Goal: Download file/media

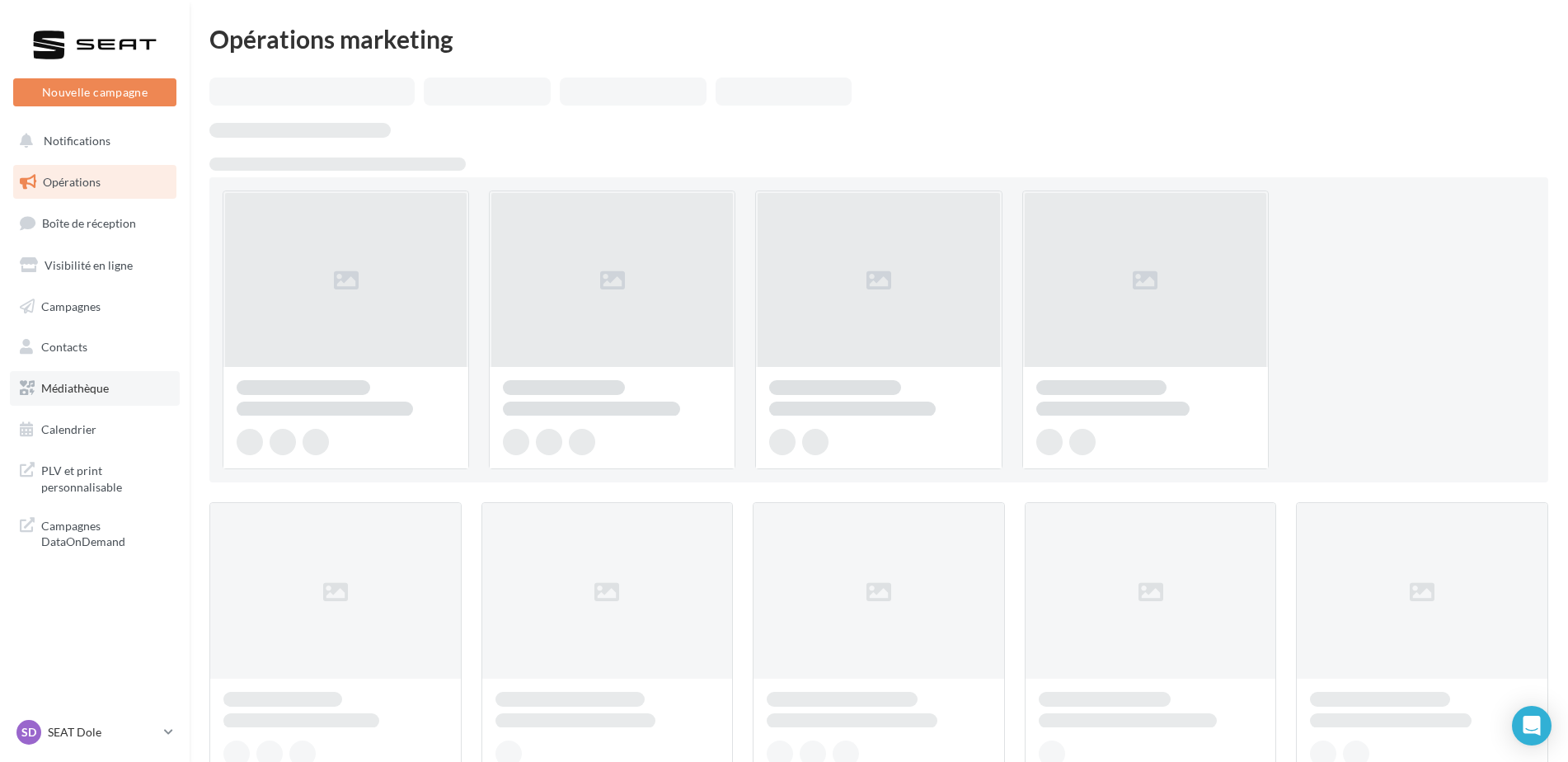
click at [123, 381] on link "Médiathèque" at bounding box center [95, 388] width 170 height 34
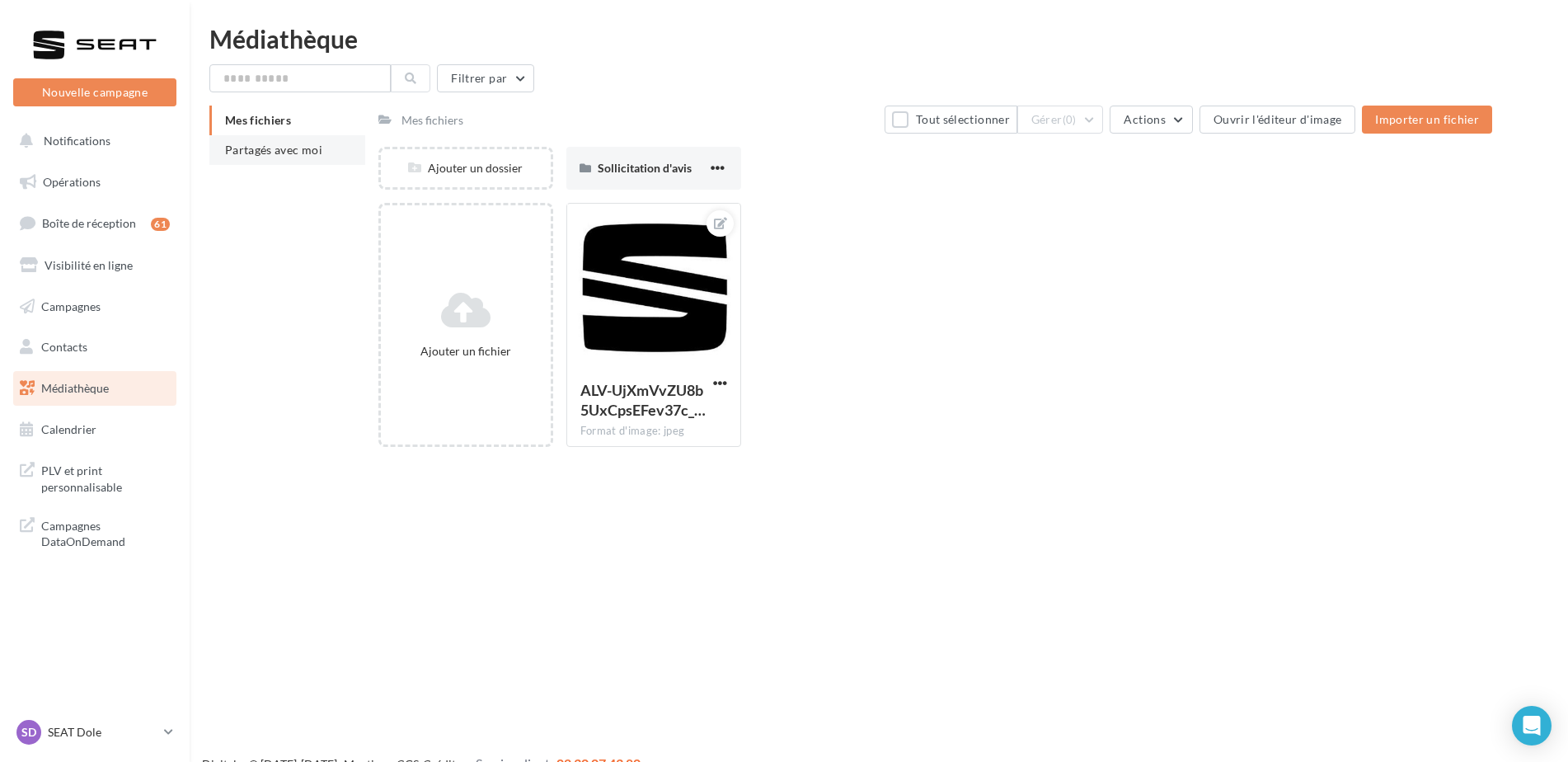
click at [260, 150] on span "Partagés avec moi" at bounding box center [274, 149] width 98 height 14
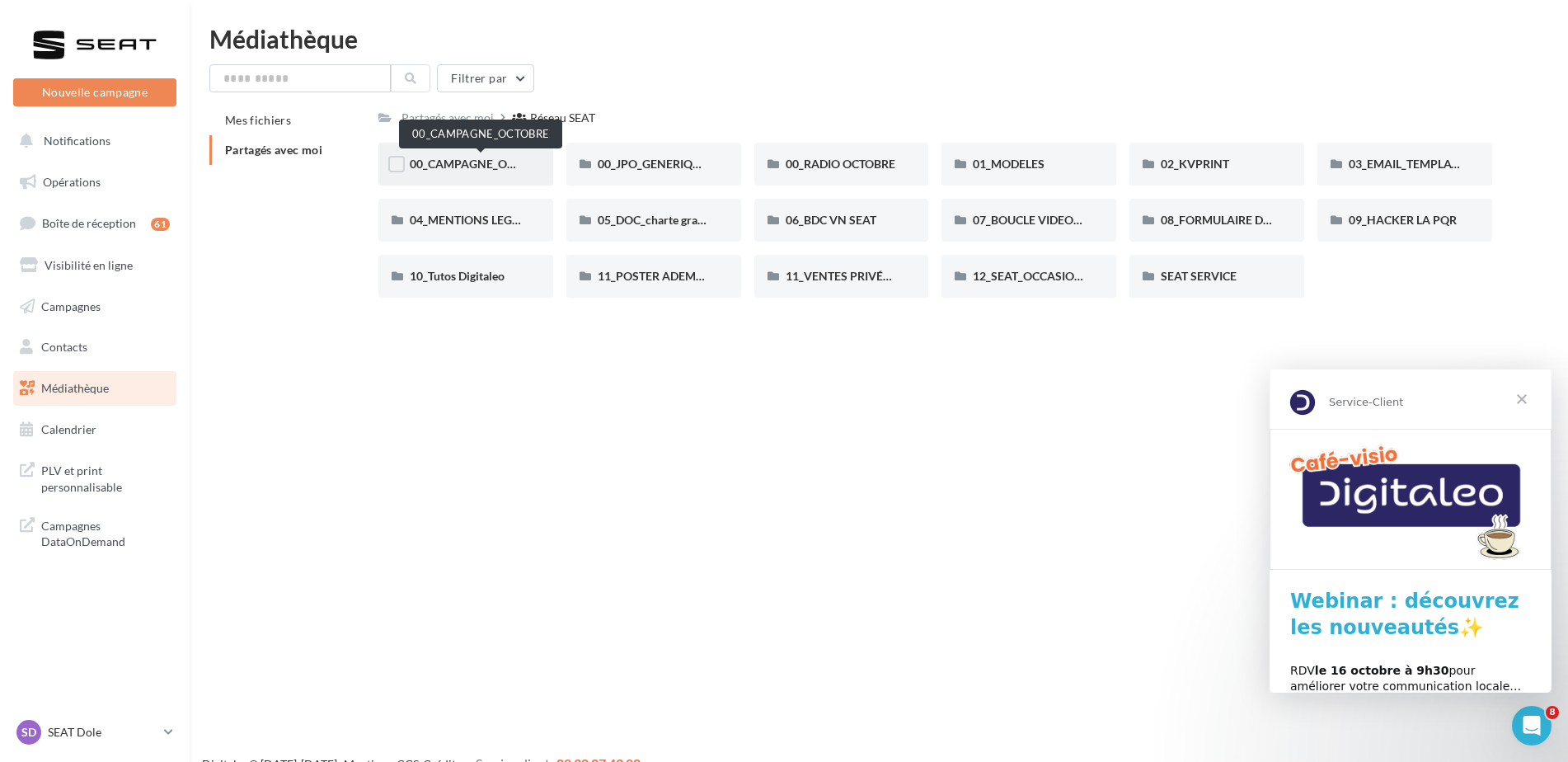
click at [494, 168] on span "00_CAMPAGNE_OCTOBRE" at bounding box center [480, 164] width 141 height 14
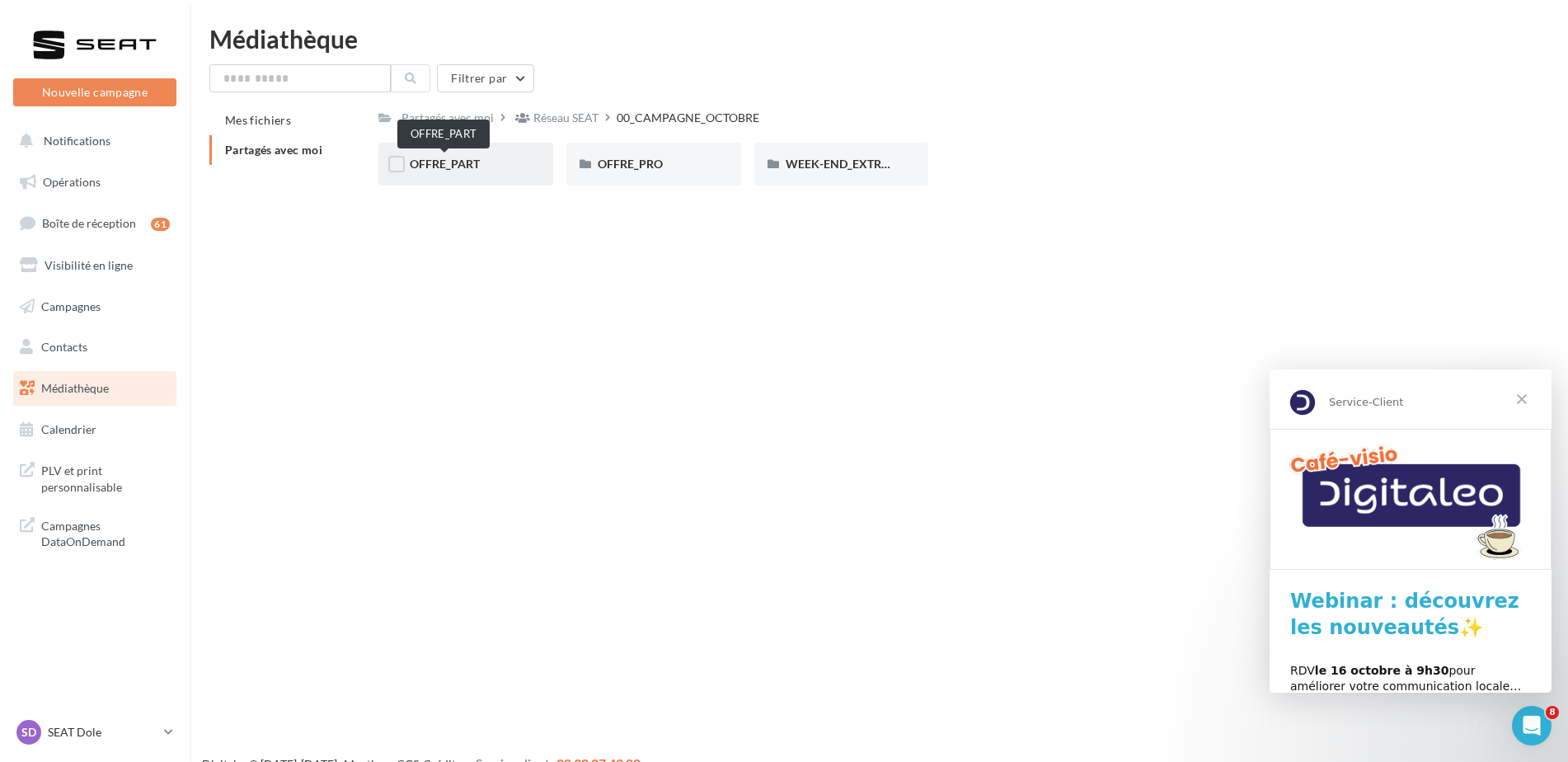
click at [465, 165] on span "OFFRE_PART" at bounding box center [445, 164] width 70 height 14
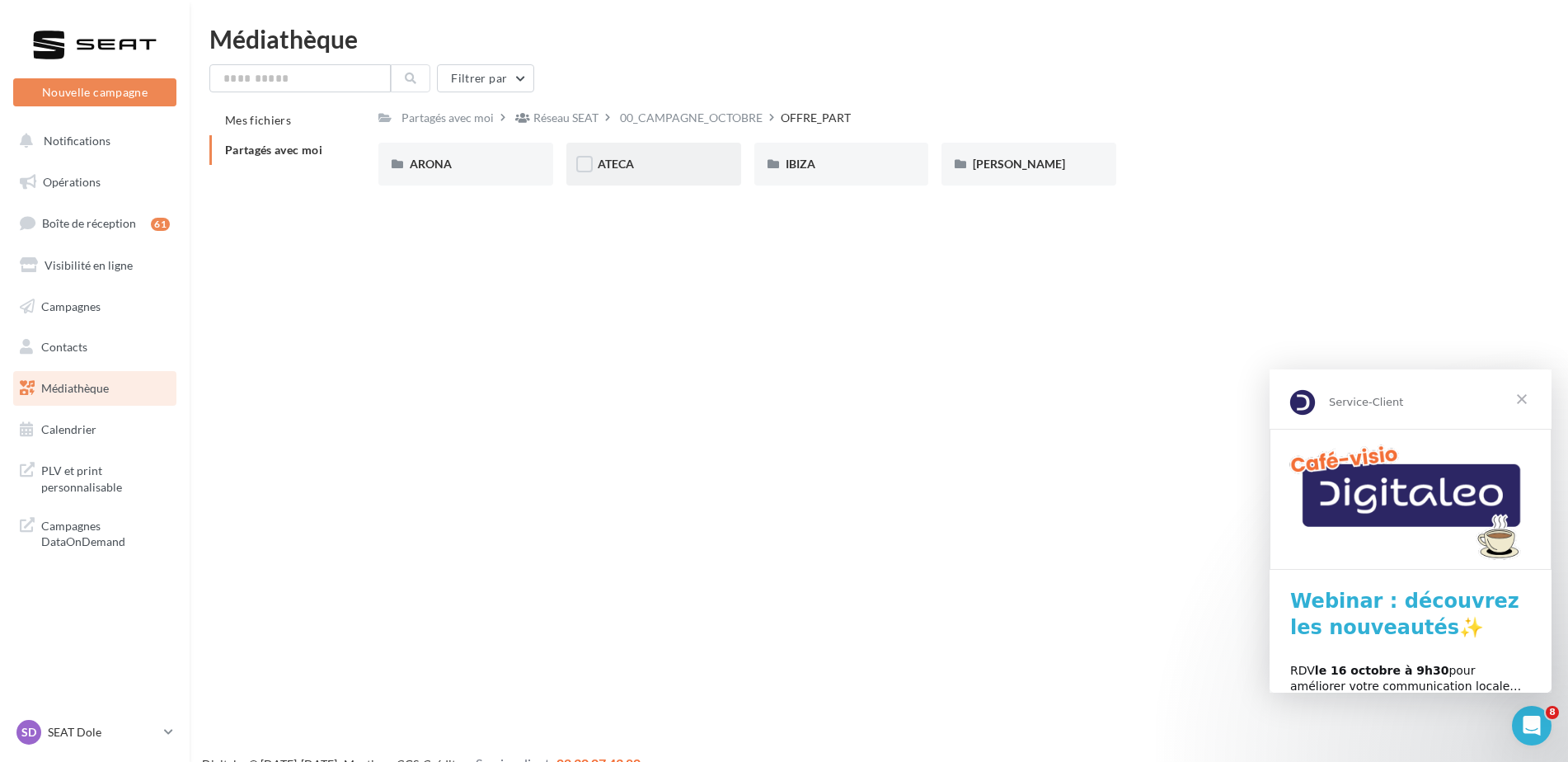
click at [689, 165] on div "ATECA" at bounding box center [654, 164] width 112 height 16
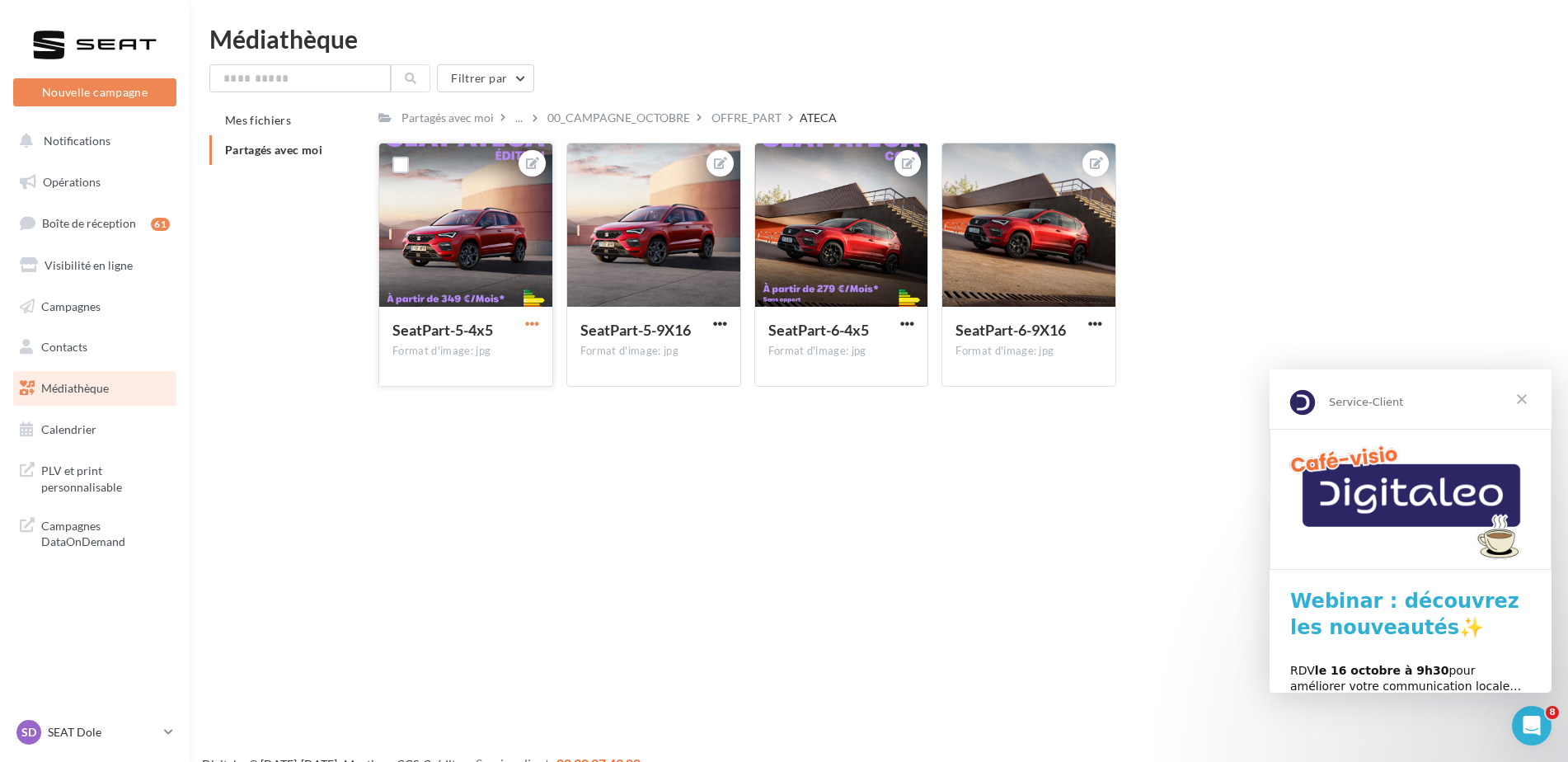
click at [530, 321] on span "button" at bounding box center [532, 323] width 14 height 14
click at [470, 402] on button "Télécharger" at bounding box center [455, 399] width 174 height 43
click at [721, 316] on span "button" at bounding box center [720, 323] width 14 height 14
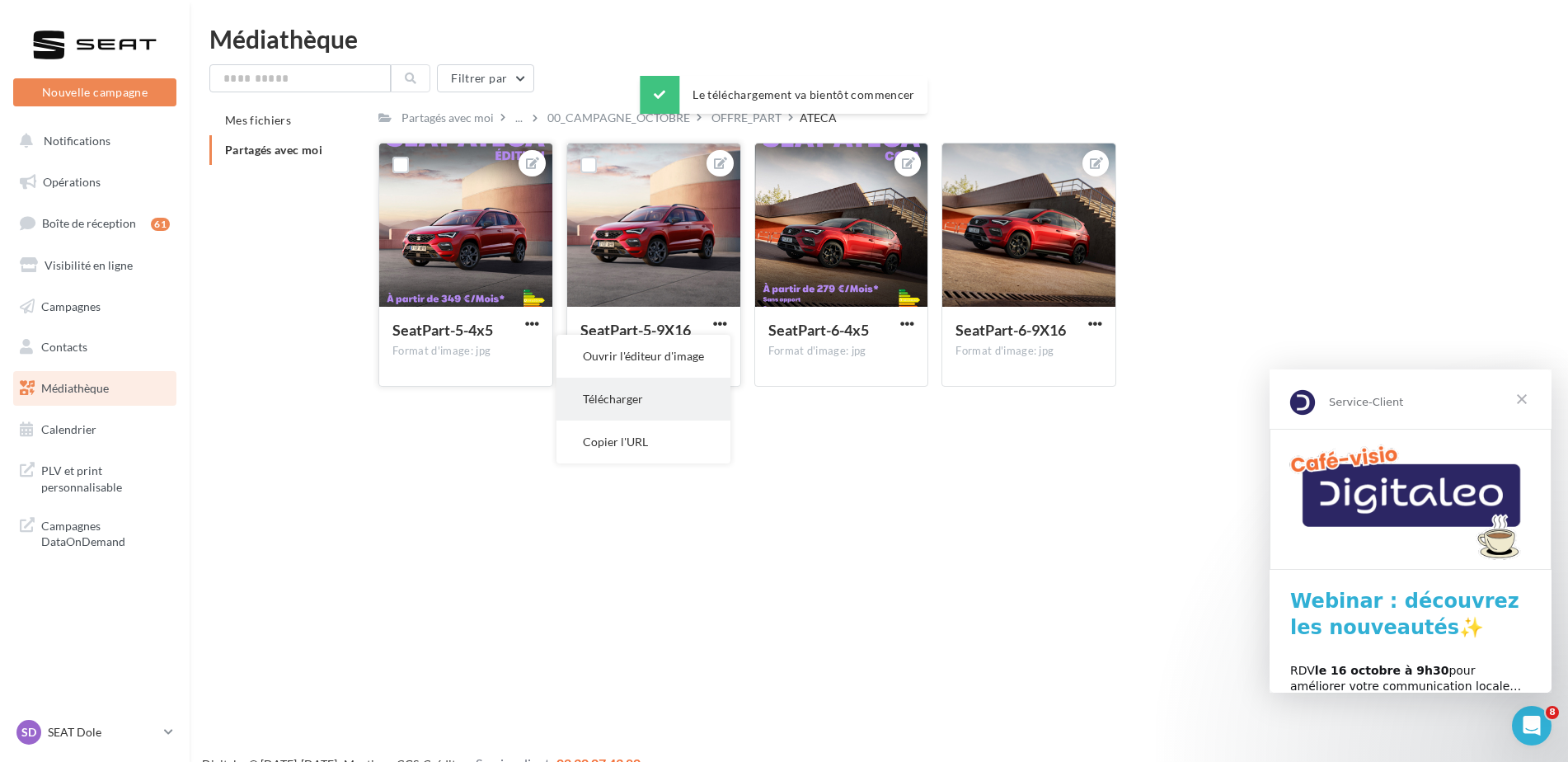
click at [649, 404] on button "Télécharger" at bounding box center [643, 399] width 174 height 43
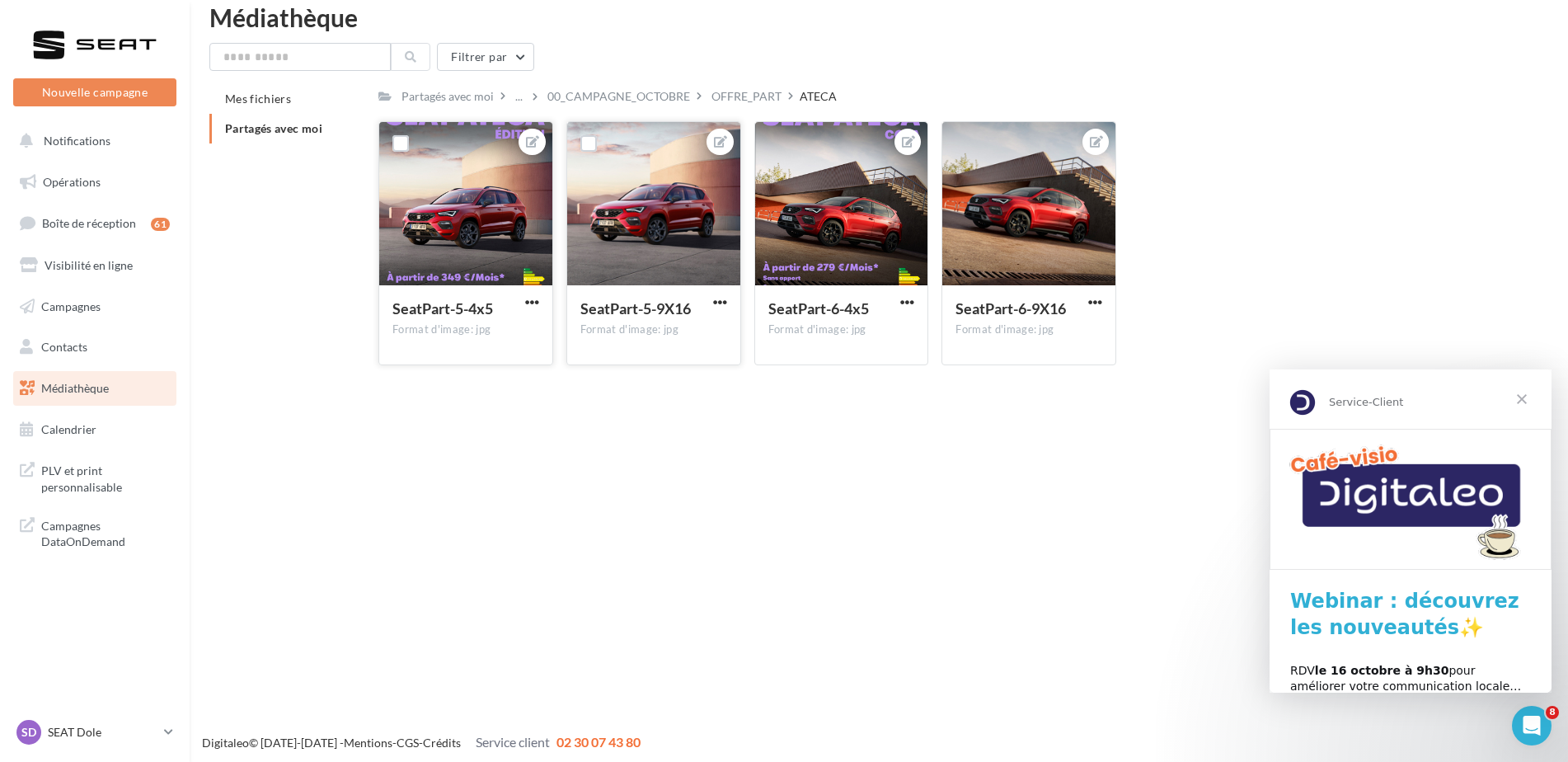
scroll to position [27, 0]
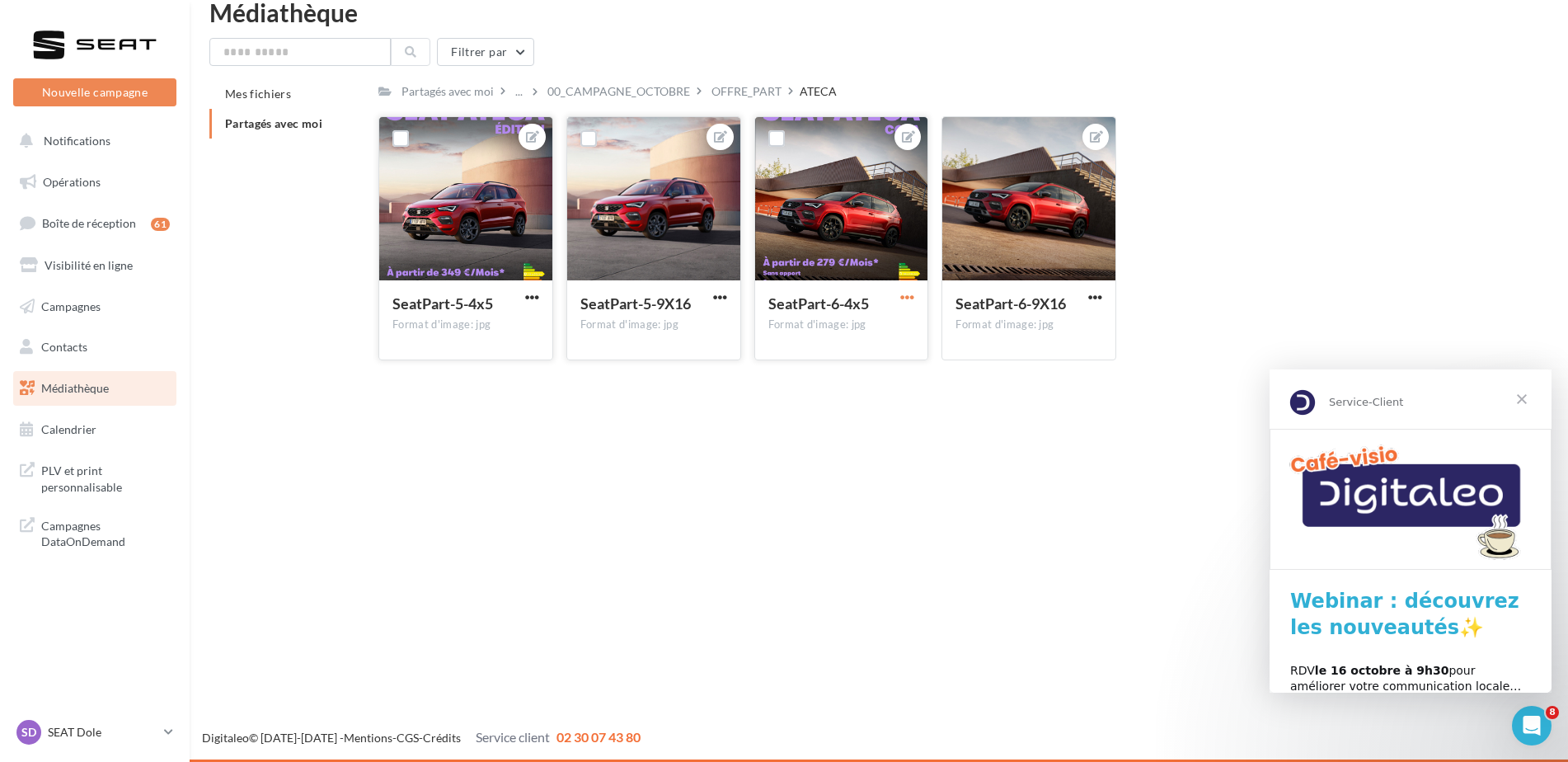
click at [909, 297] on span "button" at bounding box center [907, 297] width 14 height 14
click at [869, 370] on button "Télécharger" at bounding box center [830, 373] width 174 height 43
click at [1098, 303] on span "button" at bounding box center [1095, 297] width 14 height 14
click at [1028, 386] on button "Télécharger" at bounding box center [1018, 373] width 174 height 43
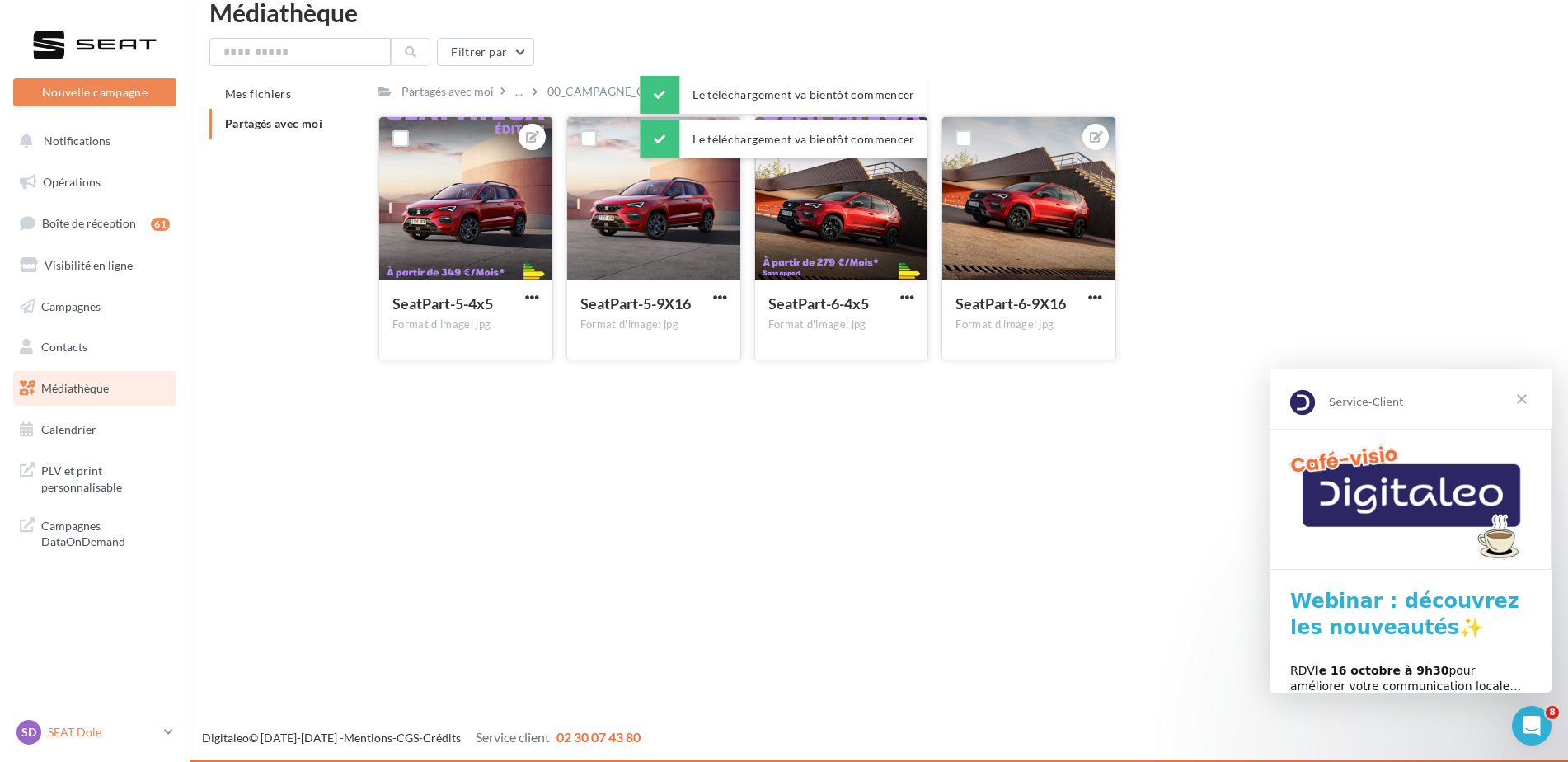
click at [89, 735] on p "SEAT Dole" at bounding box center [103, 732] width 110 height 16
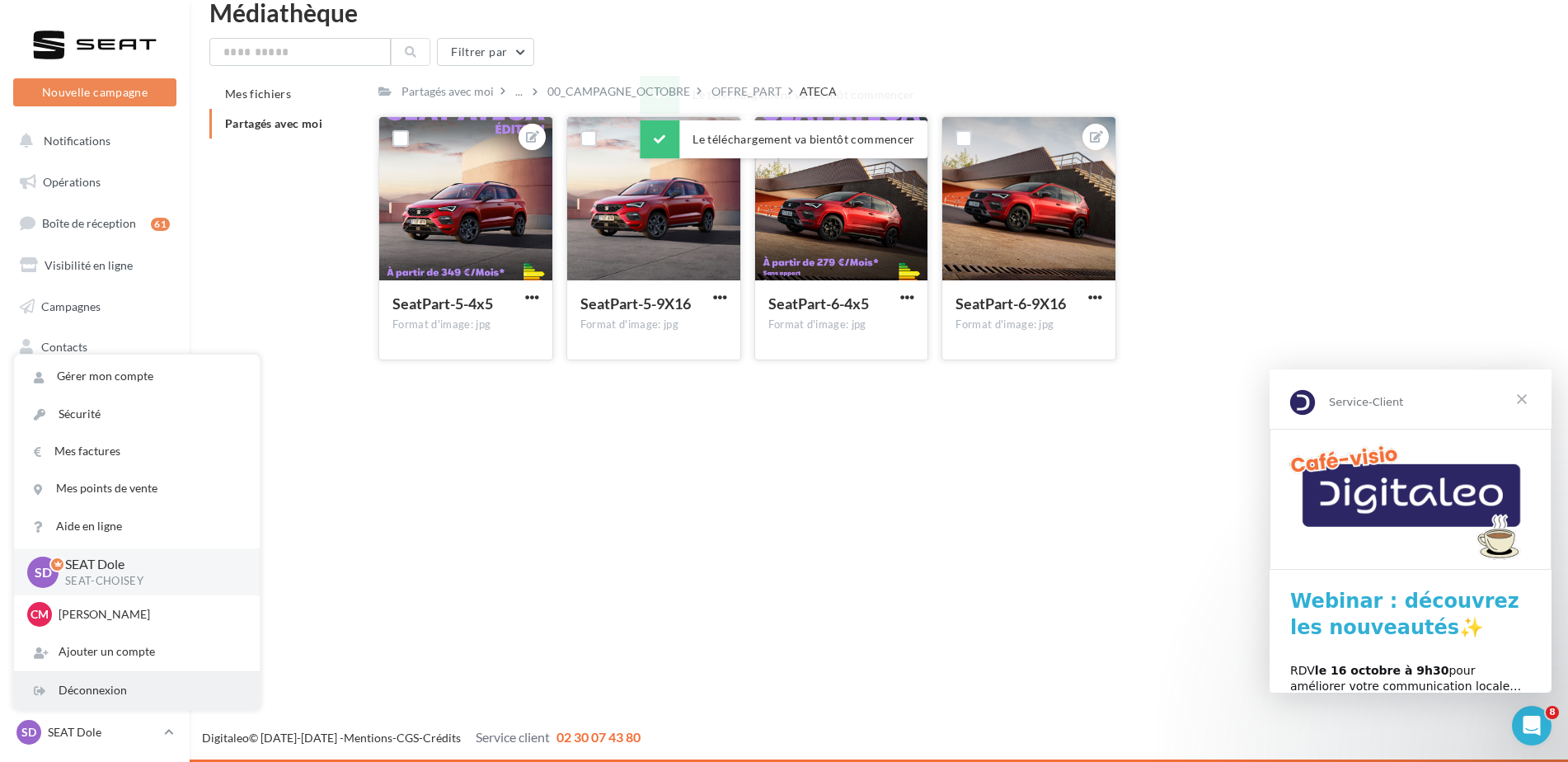
click at [102, 691] on div "Déconnexion" at bounding box center [136, 690] width 246 height 37
